Goal: Task Accomplishment & Management: Manage account settings

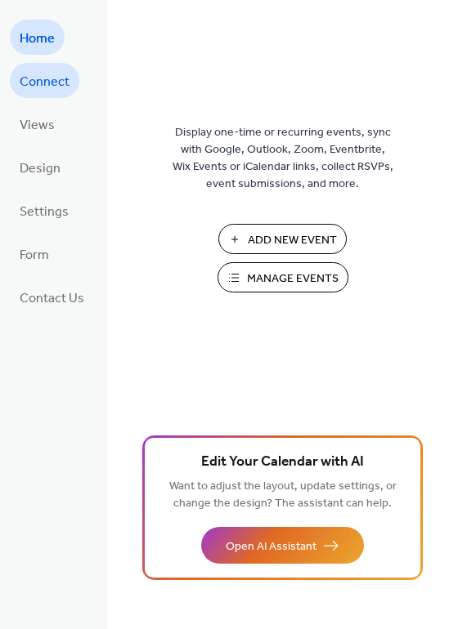
click at [60, 84] on span "Connect" at bounding box center [45, 81] width 50 height 25
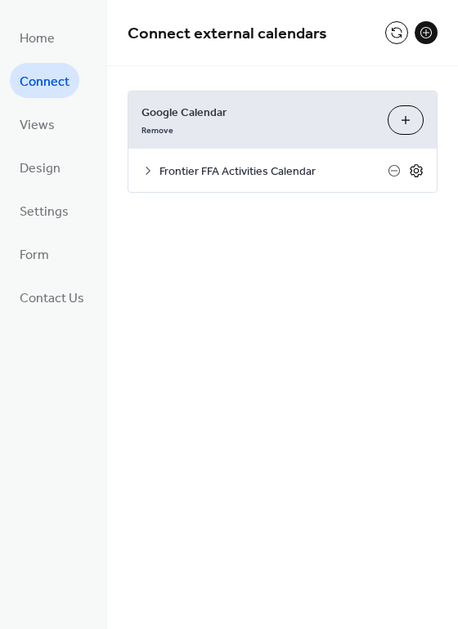
click at [418, 173] on icon at bounding box center [416, 170] width 15 height 15
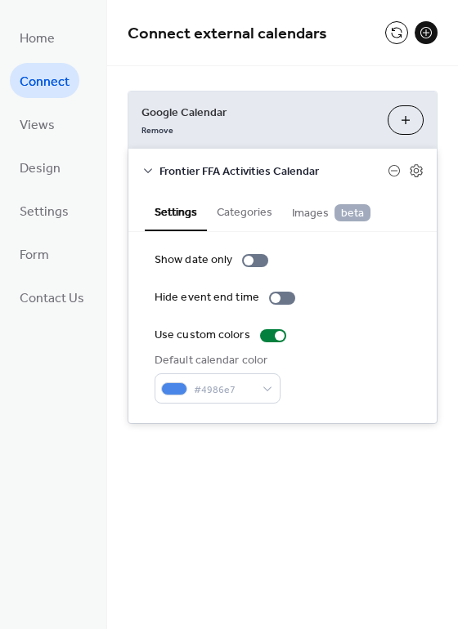
click at [244, 221] on button "Categories" at bounding box center [244, 211] width 75 height 38
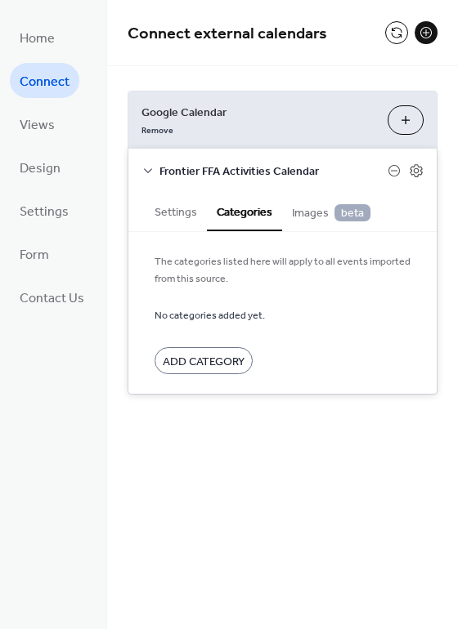
click at [186, 216] on button "Settings" at bounding box center [176, 211] width 62 height 38
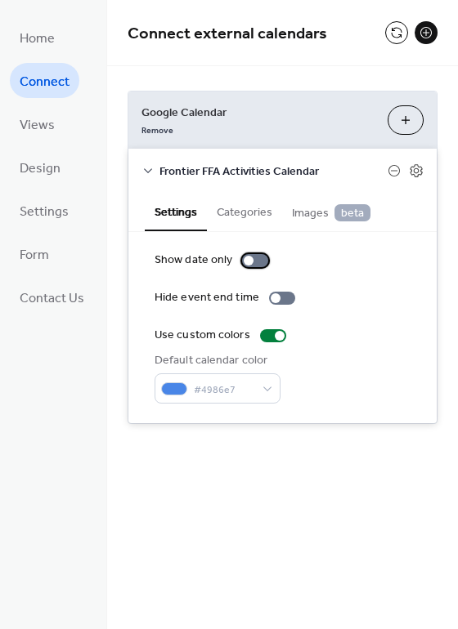
click at [262, 262] on div at bounding box center [255, 260] width 26 height 13
click at [262, 262] on div at bounding box center [262, 261] width 10 height 10
click at [146, 168] on icon at bounding box center [147, 170] width 13 height 13
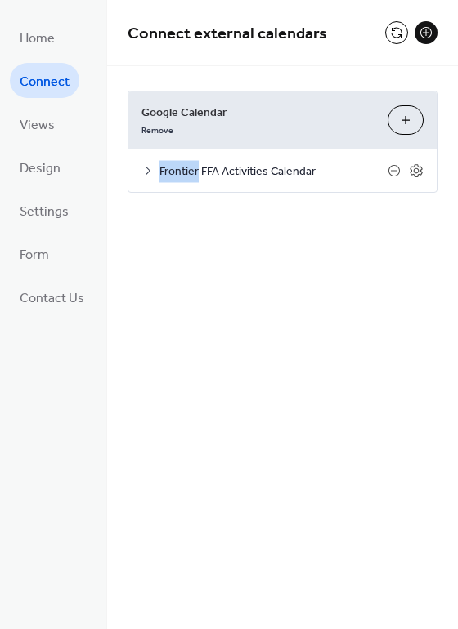
click at [146, 168] on icon at bounding box center [147, 170] width 13 height 13
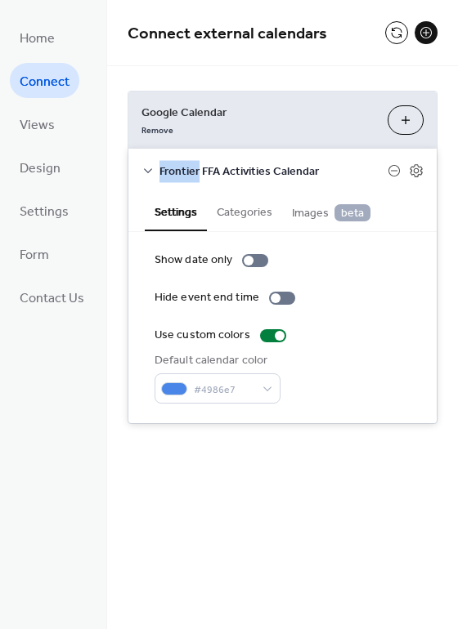
click at [249, 220] on button "Categories" at bounding box center [244, 211] width 75 height 38
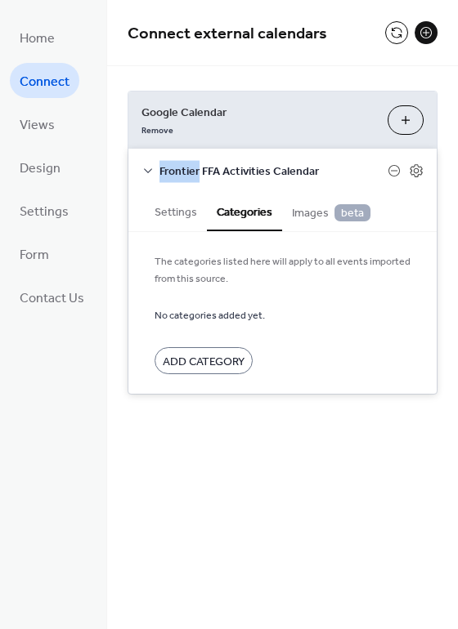
click at [191, 221] on button "Settings" at bounding box center [176, 211] width 62 height 38
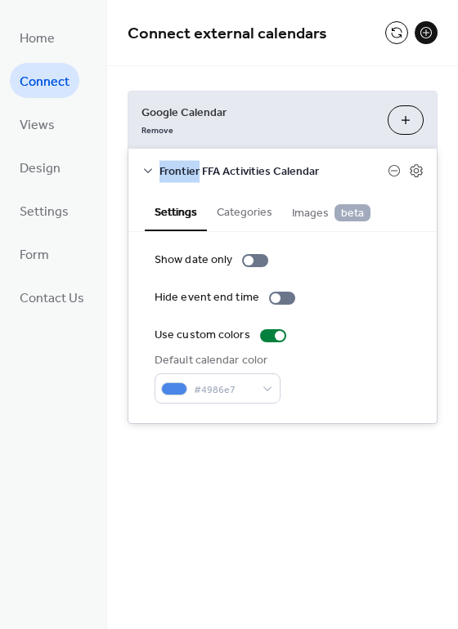
click at [230, 215] on button "Categories" at bounding box center [244, 211] width 75 height 38
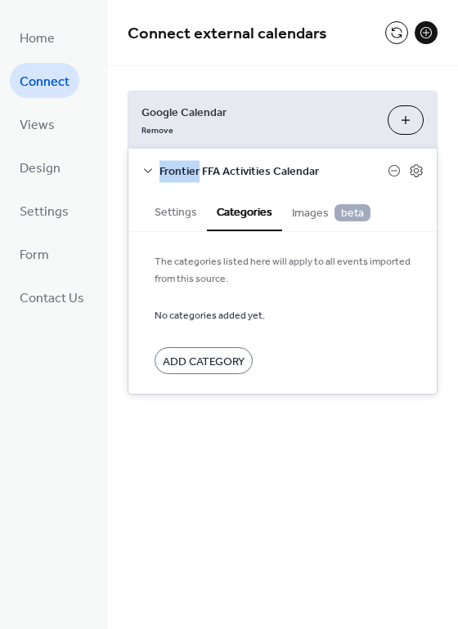
click at [305, 213] on span "Images beta" at bounding box center [331, 213] width 78 height 18
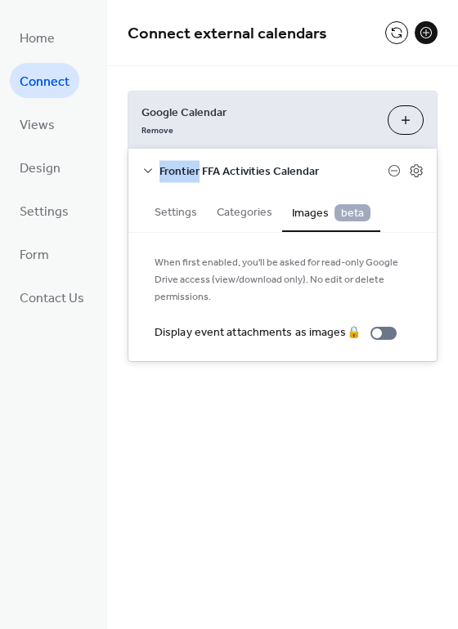
click at [181, 217] on button "Settings" at bounding box center [176, 211] width 62 height 38
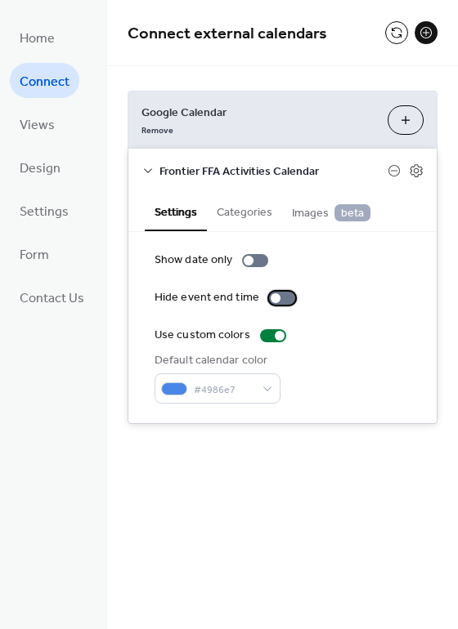
click at [279, 300] on div at bounding box center [282, 298] width 26 height 13
click at [256, 266] on div at bounding box center [255, 260] width 26 height 13
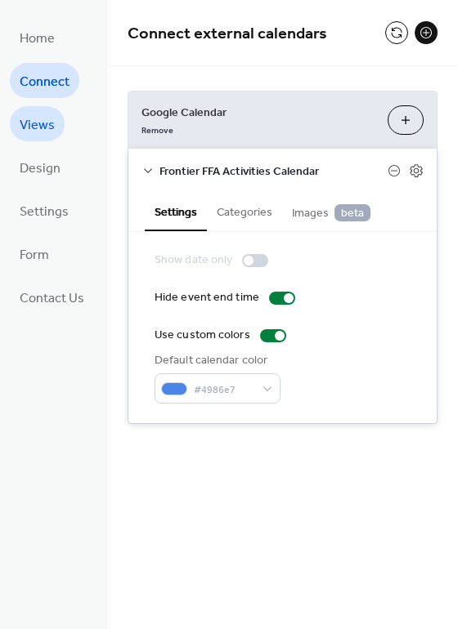
click at [43, 111] on link "Views" at bounding box center [37, 123] width 55 height 35
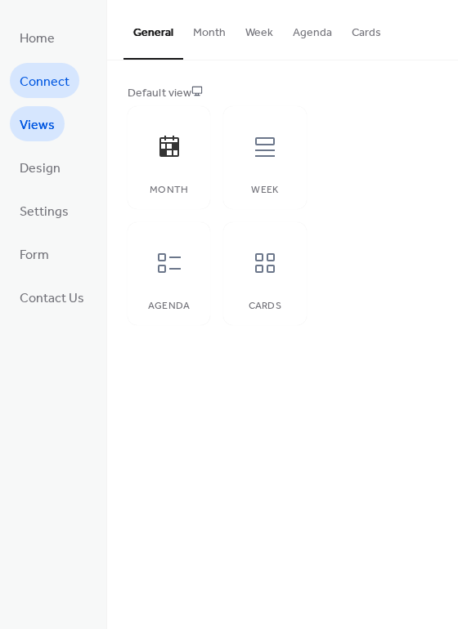
click at [47, 89] on span "Connect" at bounding box center [45, 81] width 50 height 25
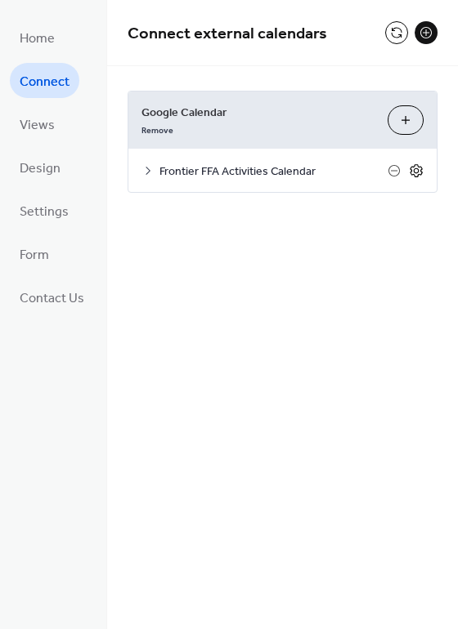
click at [415, 167] on icon at bounding box center [416, 170] width 15 height 15
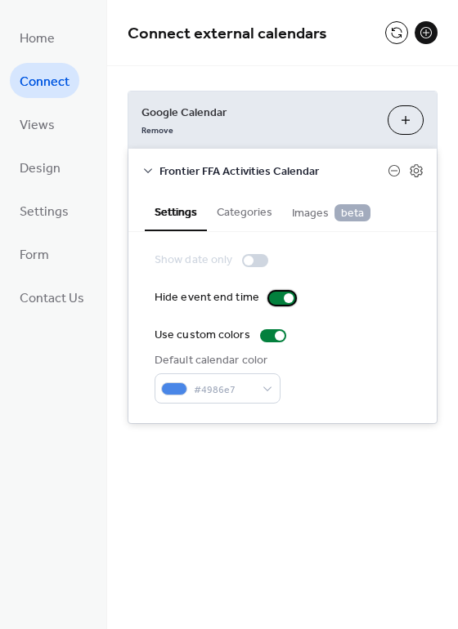
click at [284, 301] on div at bounding box center [289, 298] width 10 height 10
click at [236, 219] on button "Categories" at bounding box center [244, 211] width 75 height 38
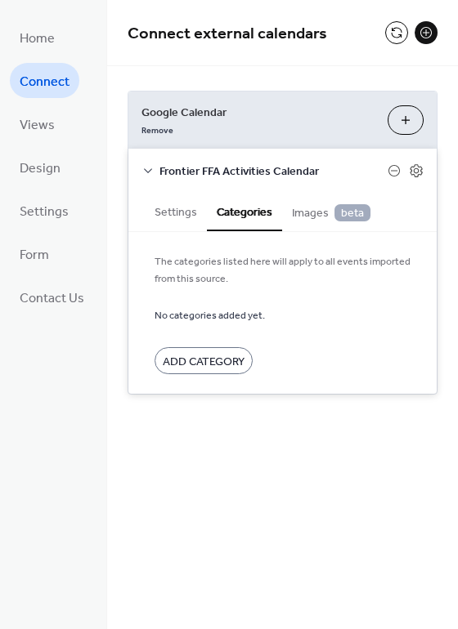
click at [210, 370] on span "Add Category" at bounding box center [204, 362] width 82 height 17
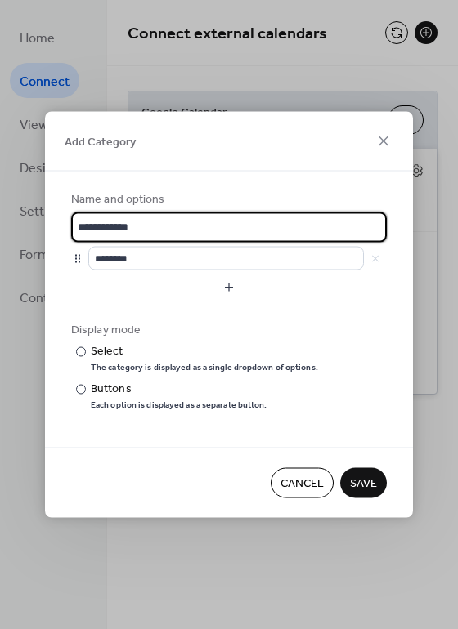
click at [292, 482] on span "Cancel" at bounding box center [301, 484] width 43 height 17
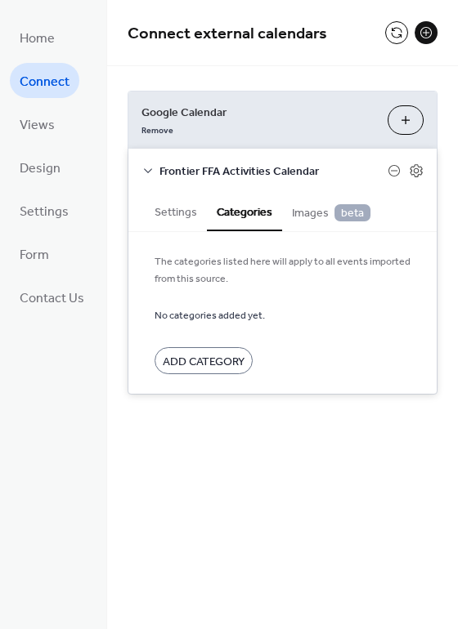
click at [304, 220] on span "Images beta" at bounding box center [331, 213] width 78 height 18
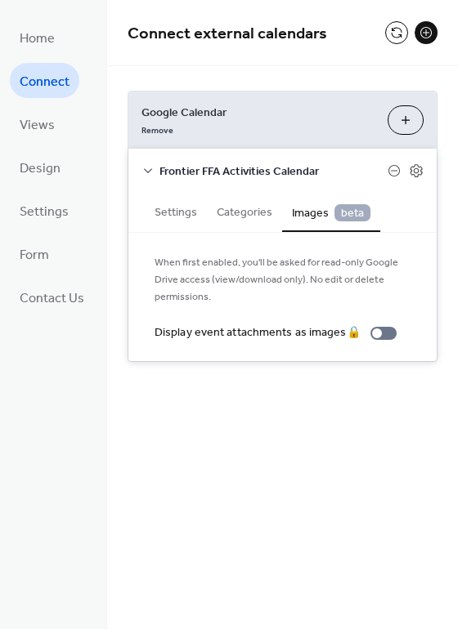
click at [64, 140] on ul "Home Connect Views Design Settings Form Contact Us" at bounding box center [52, 167] width 84 height 295
click at [46, 132] on span "Views" at bounding box center [37, 125] width 35 height 25
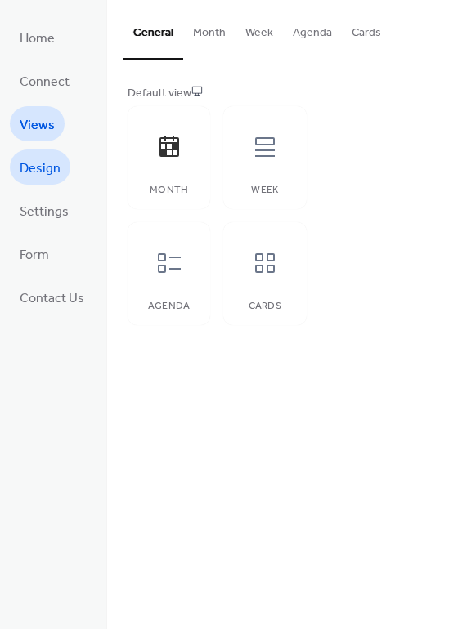
click at [55, 173] on span "Design" at bounding box center [40, 168] width 41 height 25
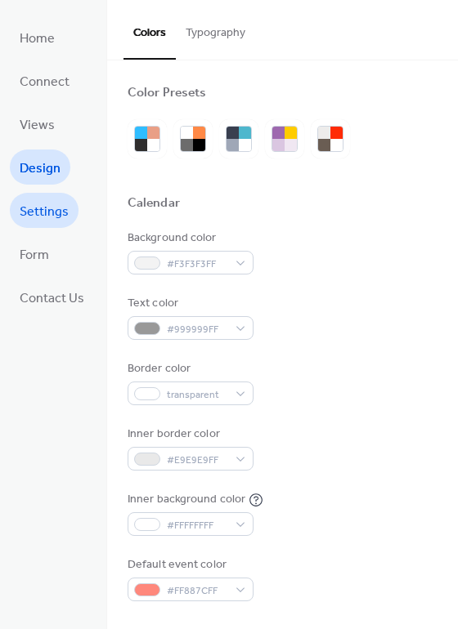
click at [46, 201] on span "Settings" at bounding box center [44, 211] width 49 height 25
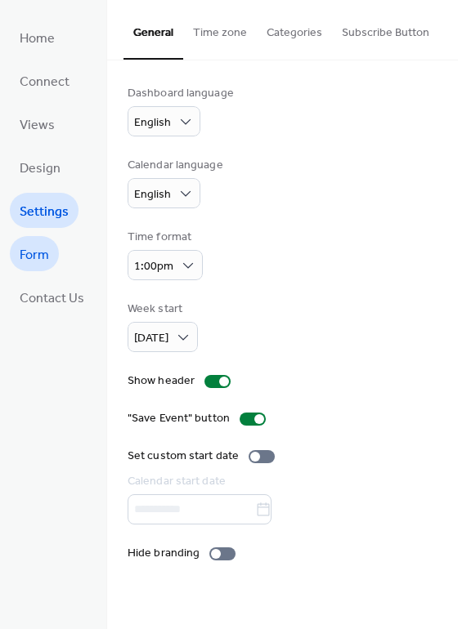
click at [48, 262] on span "Form" at bounding box center [34, 255] width 29 height 25
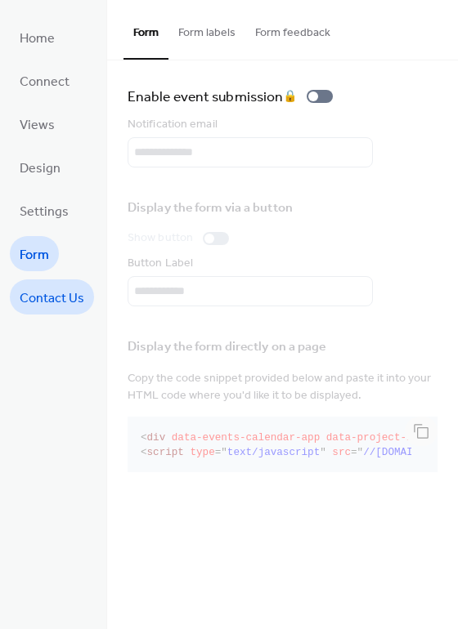
click at [54, 298] on span "Contact Us" at bounding box center [52, 298] width 65 height 25
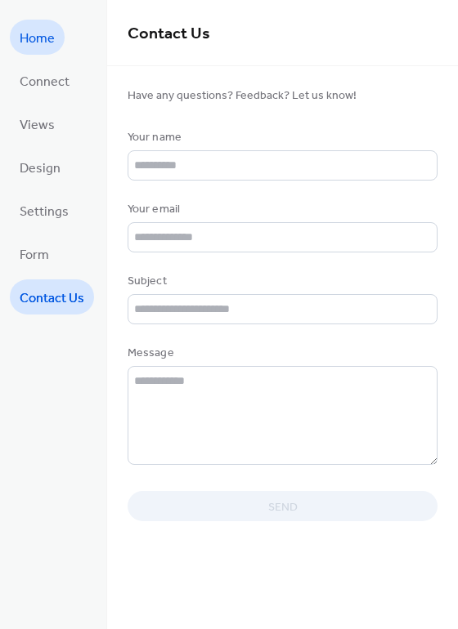
click at [56, 43] on link "Home" at bounding box center [37, 37] width 55 height 35
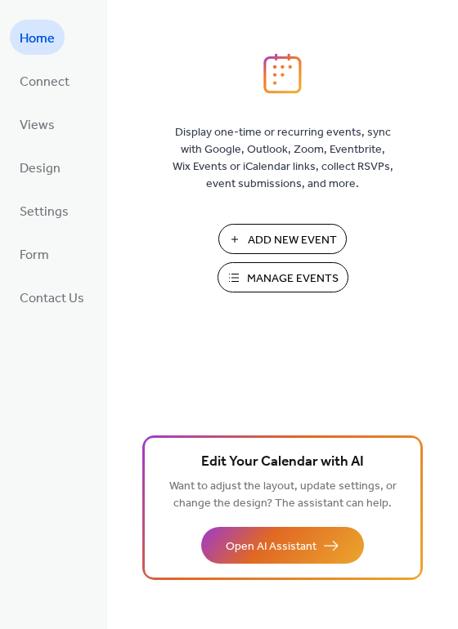
click at [296, 274] on span "Manage Events" at bounding box center [293, 279] width 92 height 17
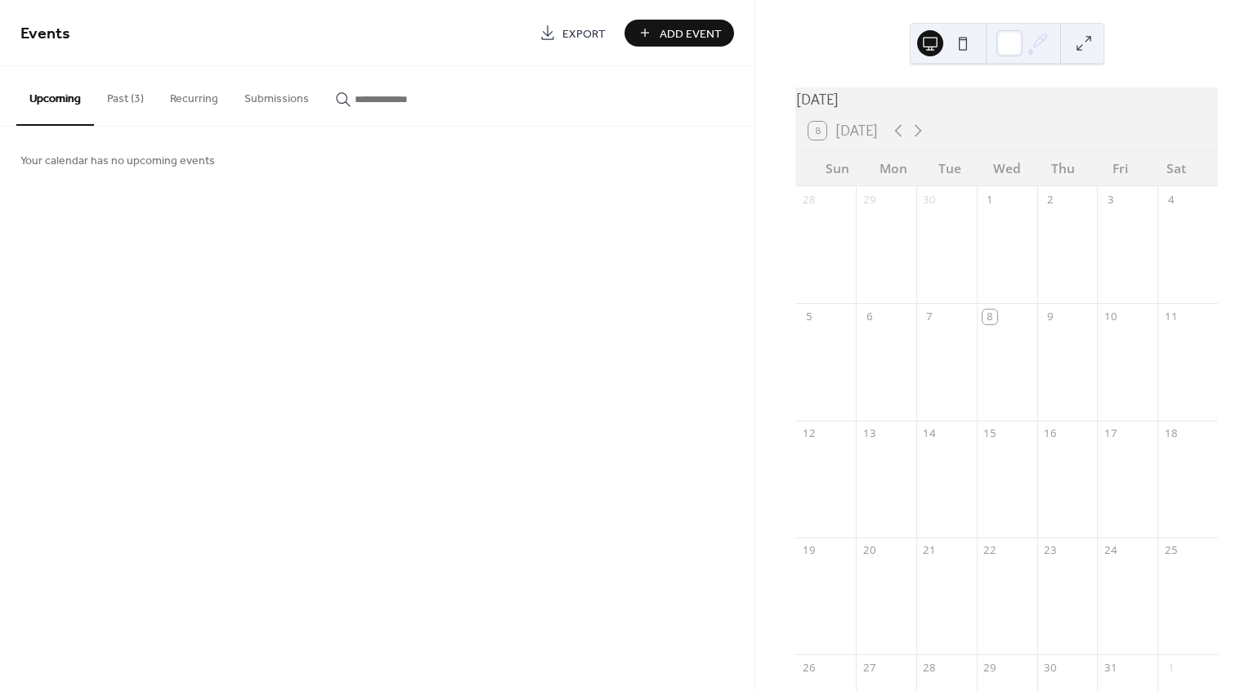
click at [126, 109] on button "Past (3)" at bounding box center [125, 95] width 63 height 58
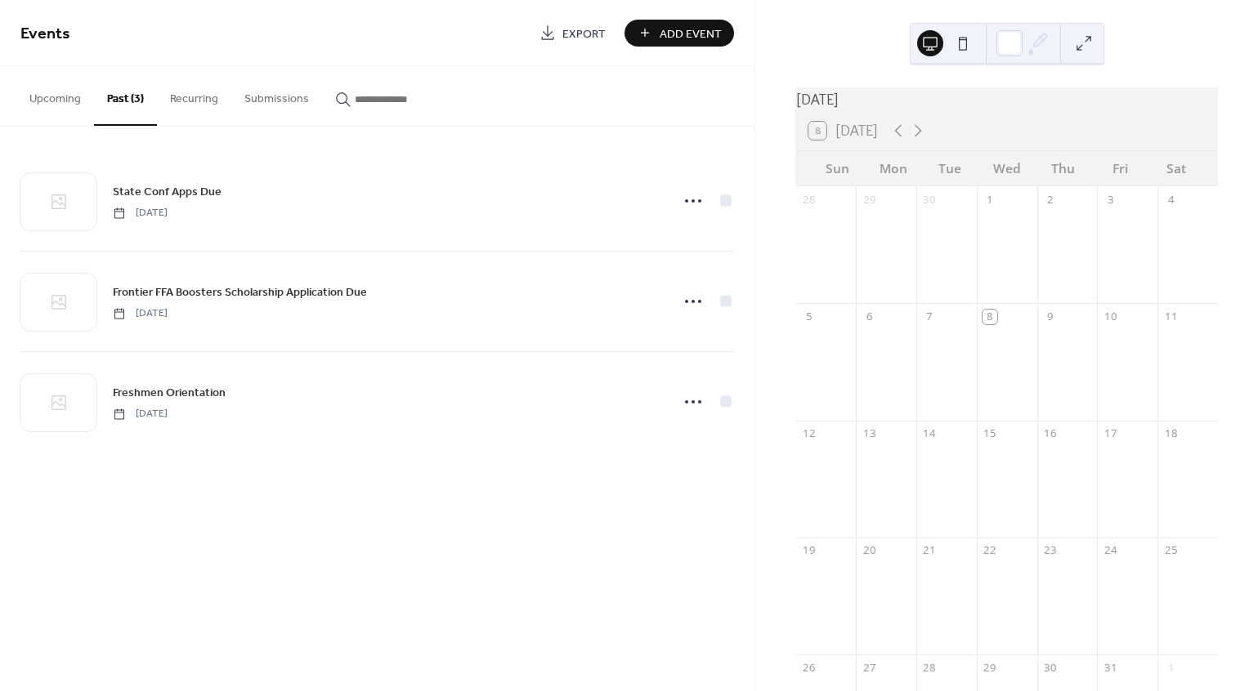
click at [68, 105] on button "Upcoming" at bounding box center [55, 95] width 78 height 58
